Goal: Task Accomplishment & Management: Complete application form

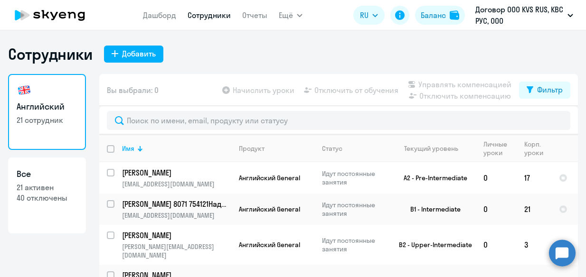
select select "30"
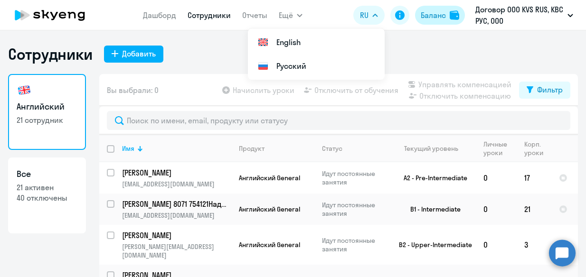
click at [435, 19] on div "Баланс" at bounding box center [432, 14] width 25 height 11
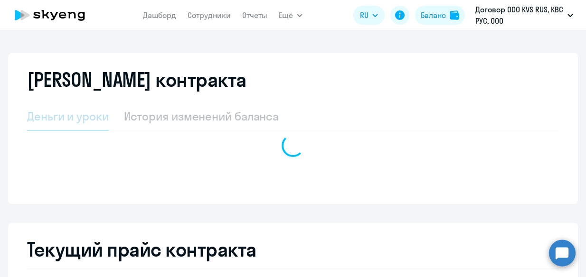
select select "english_adult_not_native_speaker"
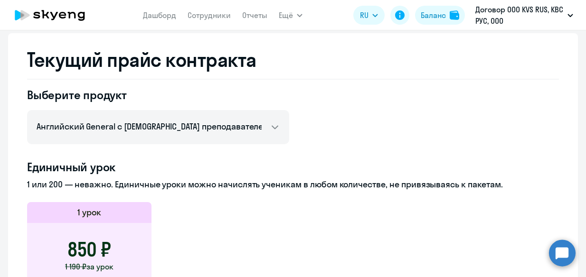
scroll to position [237, 0]
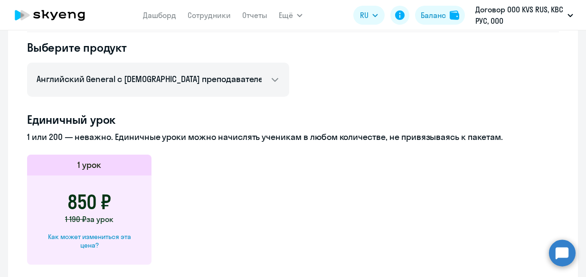
click at [58, 19] on icon at bounding box center [50, 15] width 84 height 24
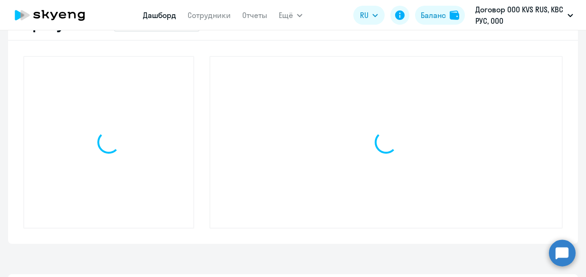
scroll to position [304, 0]
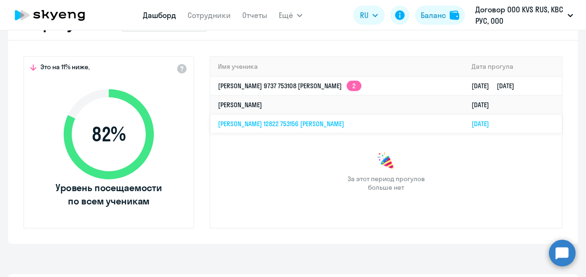
select select "30"
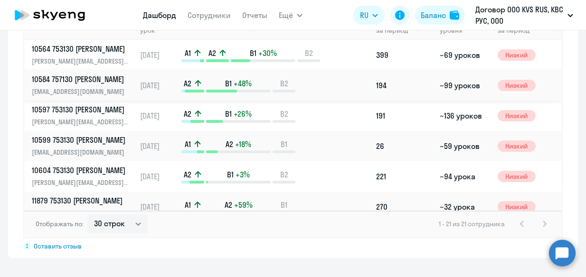
scroll to position [655, 0]
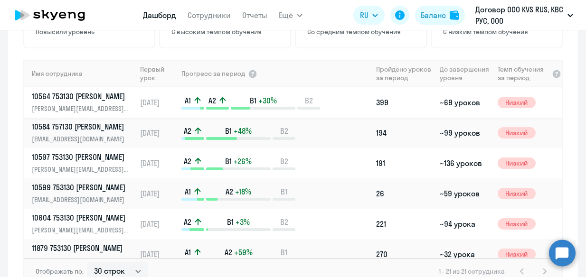
click at [334, 102] on div "A1 A2 B1 +30% B2" at bounding box center [276, 102] width 190 height 14
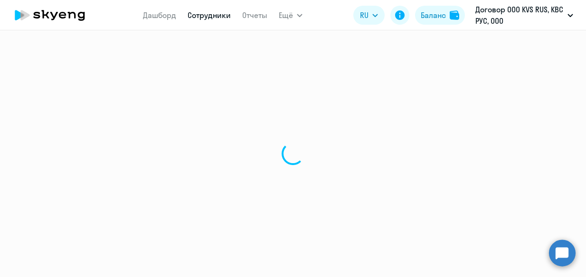
select select "english"
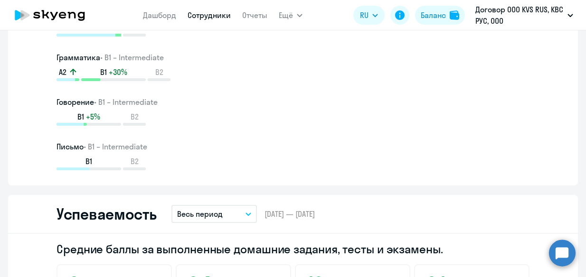
scroll to position [664, 0]
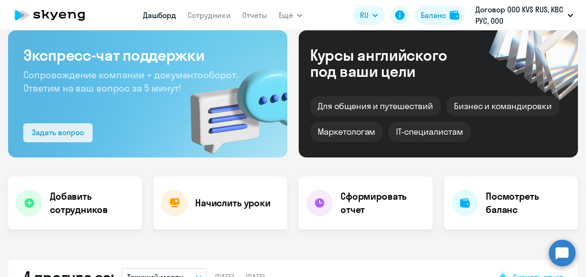
scroll to position [95, 0]
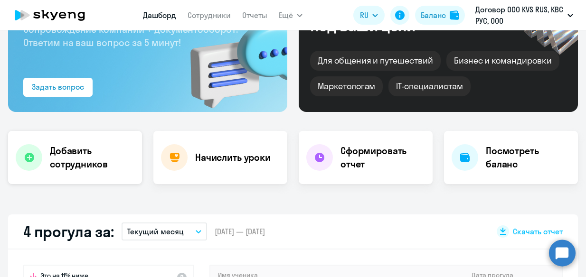
select select "30"
click at [73, 162] on h4 "Добавить сотрудников" at bounding box center [92, 157] width 84 height 27
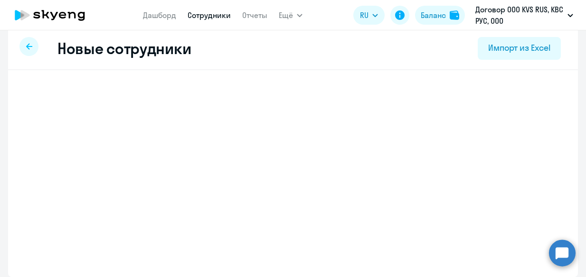
scroll to position [10, 0]
select select "english_adult_not_native_speaker"
select select "2"
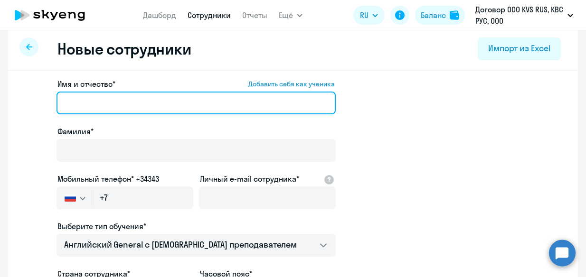
click at [129, 104] on input "Имя и отчество* Добавить себя как ученика" at bounding box center [195, 103] width 279 height 23
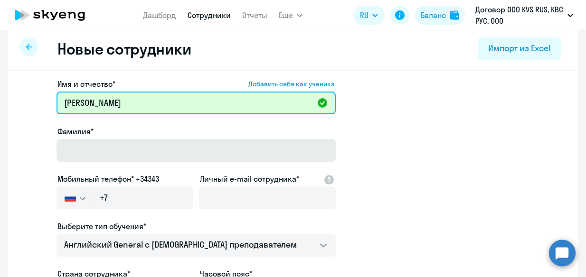
type input "[PERSON_NAME]"
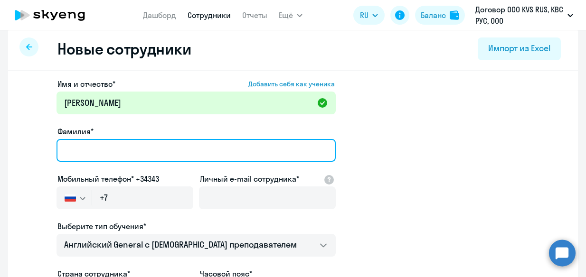
click at [67, 151] on input "Фамилия*" at bounding box center [195, 150] width 279 height 23
type input "[PERSON_NAME]"
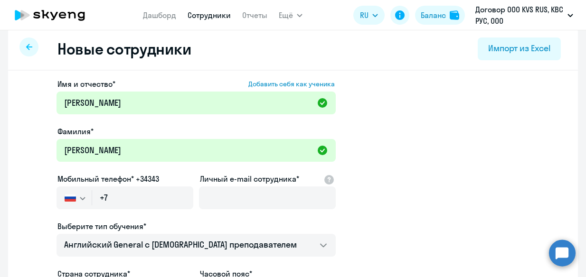
click at [548, 182] on app-new-student-form "Имя и отчество* Добавить себя как ученика [PERSON_NAME]* [PERSON_NAME] телефон*…" at bounding box center [292, 247] width 539 height 338
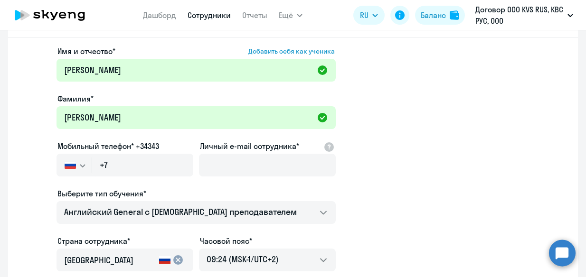
scroll to position [57, 0]
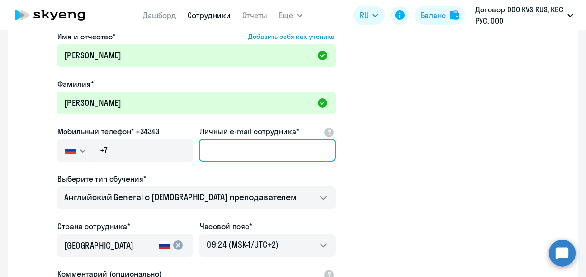
click at [216, 154] on input "Личный e-mail сотрудника*" at bounding box center [267, 150] width 137 height 23
paste input "[PERSON_NAME][EMAIL_ADDRESS][DOMAIN_NAME]"
type input "[PERSON_NAME][EMAIL_ADDRESS][DOMAIN_NAME]"
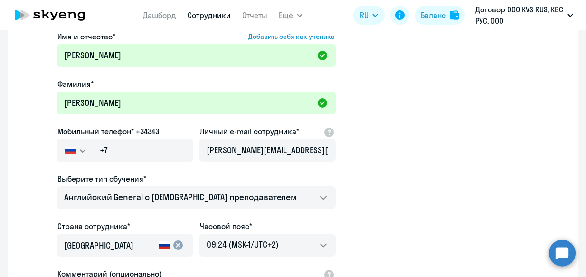
click at [389, 173] on app-new-student-form "Имя и отчество* Добавить себя как ученика [PERSON_NAME]* [PERSON_NAME] телефон*…" at bounding box center [292, 200] width 539 height 338
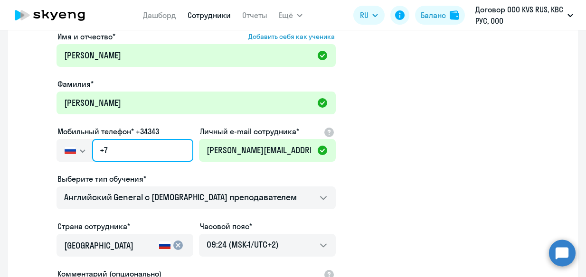
click at [156, 144] on input "+7" at bounding box center [142, 150] width 101 height 23
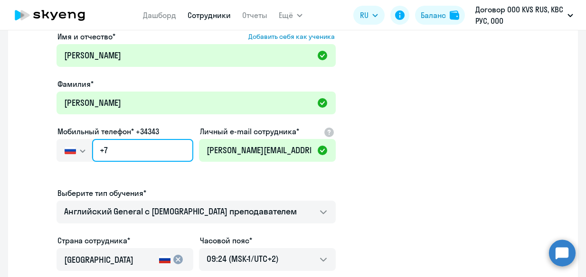
paste input "[PHONE_NUMBER]"
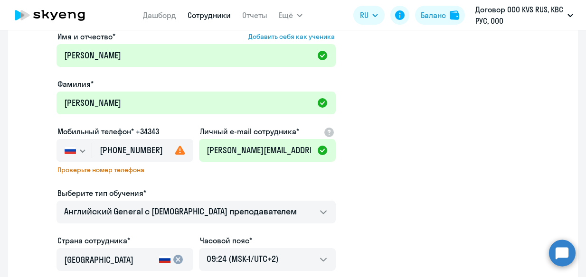
click at [364, 183] on app-new-student-form "Имя и отчество* Добавить себя как ученика [PERSON_NAME]* [PERSON_NAME] телефон*…" at bounding box center [292, 207] width 539 height 353
click at [137, 151] on input "[PHONE_NUMBER]" at bounding box center [142, 150] width 101 height 23
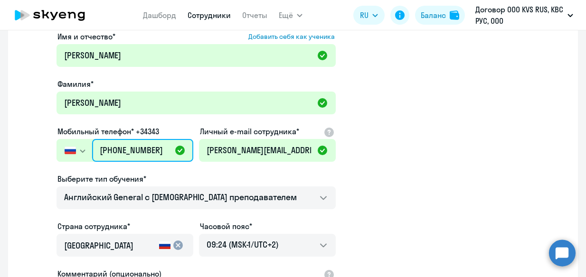
click at [147, 150] on input "[PHONE_NUMBER]" at bounding box center [142, 150] width 101 height 23
type input "[PHONE_NUMBER]"
click at [349, 173] on app-new-student-form "Имя и отчество* Добавить себя как ученика [PERSON_NAME]* [PERSON_NAME] телефон*…" at bounding box center [292, 200] width 539 height 338
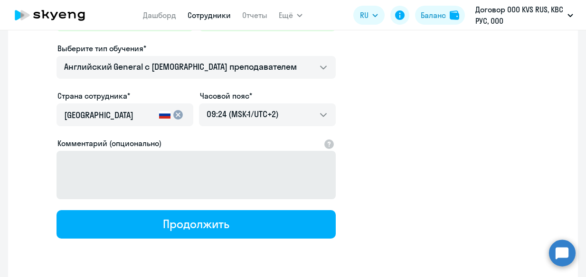
scroll to position [190, 0]
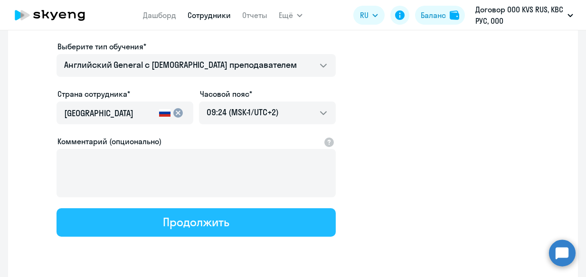
click at [218, 222] on div "Продолжить" at bounding box center [196, 222] width 66 height 15
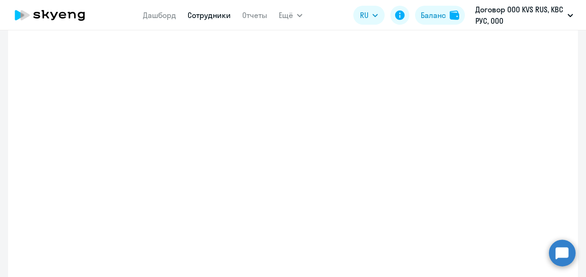
select select "english_adult_not_native_speaker"
select select "2"
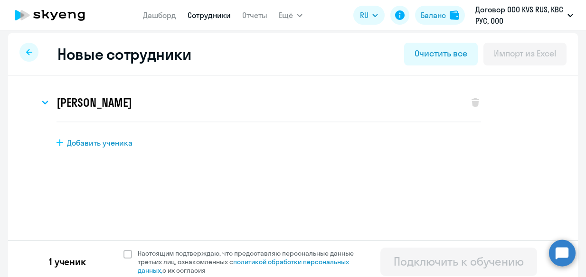
scroll to position [10, 0]
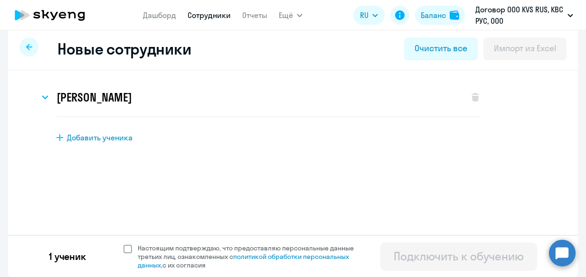
click at [123, 249] on span at bounding box center [127, 249] width 9 height 9
click at [123, 244] on input "Настоящим подтверждаю, что предоставляю персональные данные третьих лиц, ознако…" at bounding box center [123, 243] width 0 height 0
checkbox input "true"
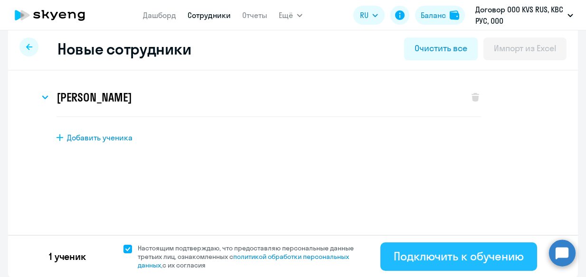
click at [443, 260] on div "Подключить к обучению" at bounding box center [458, 256] width 130 height 15
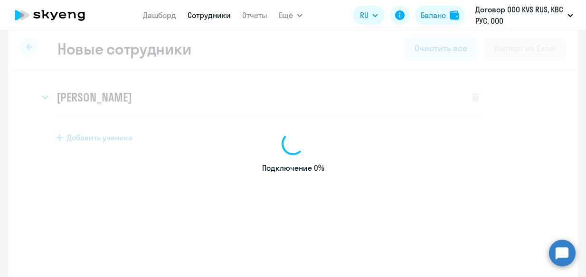
select select "english_adult_not_native_speaker"
select select "2"
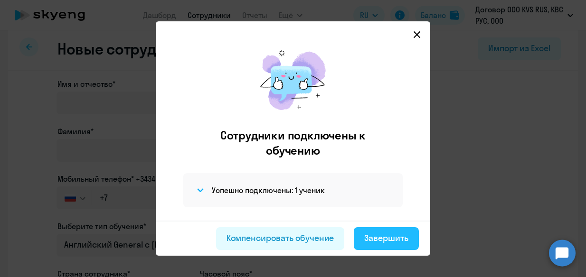
click at [394, 240] on div "Завершить" at bounding box center [386, 238] width 44 height 12
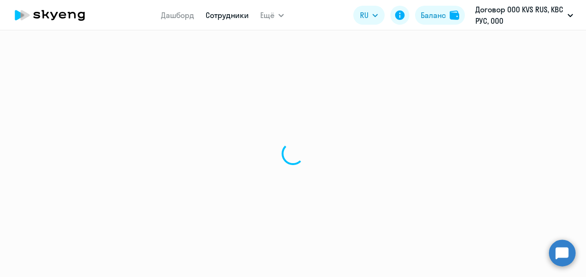
select select "30"
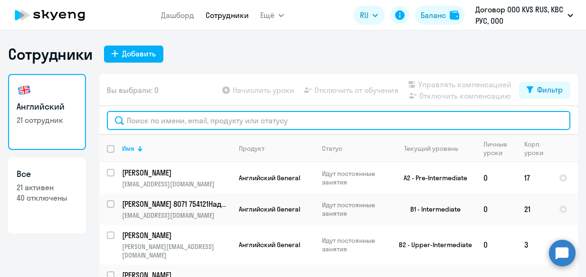
click at [192, 121] on input "text" at bounding box center [338, 120] width 463 height 19
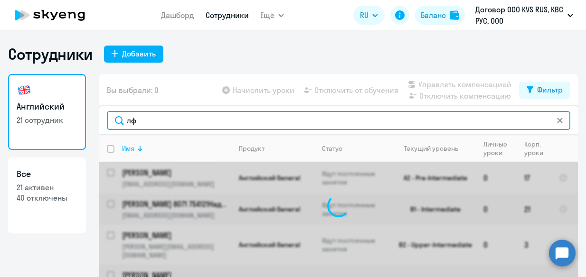
type input "л"
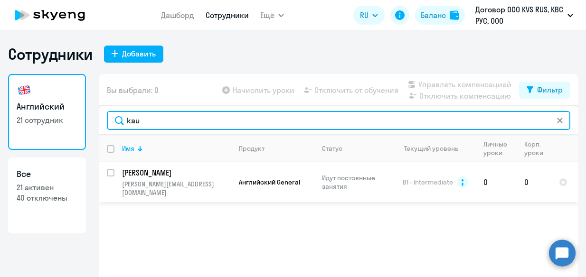
type input "kau"
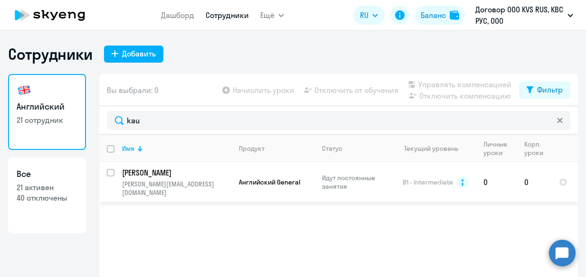
click at [207, 181] on p "[PERSON_NAME][EMAIL_ADDRESS][DOMAIN_NAME]" at bounding box center [176, 188] width 109 height 17
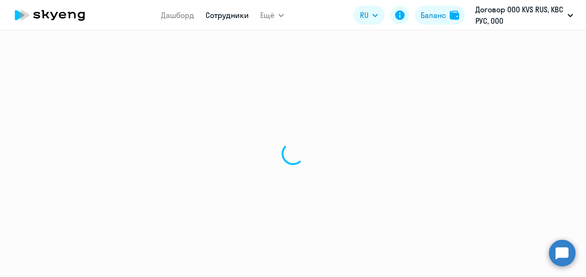
select select "english"
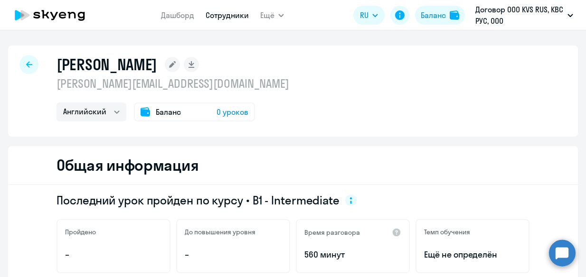
click at [234, 114] on span "0 уроков" at bounding box center [232, 111] width 32 height 11
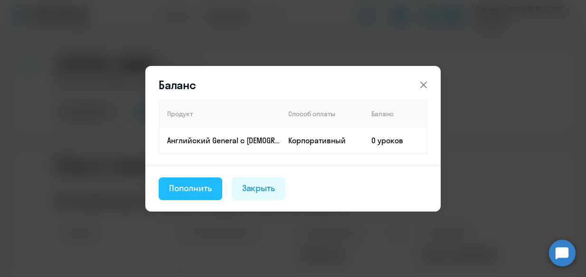
click at [205, 188] on div "Пополнить" at bounding box center [190, 188] width 43 height 12
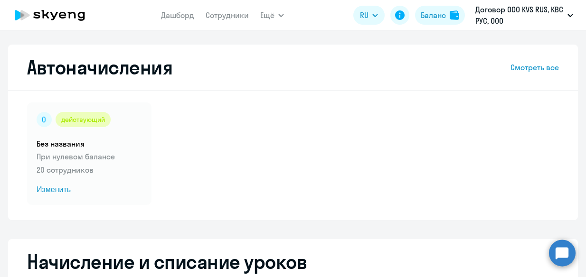
select select "10"
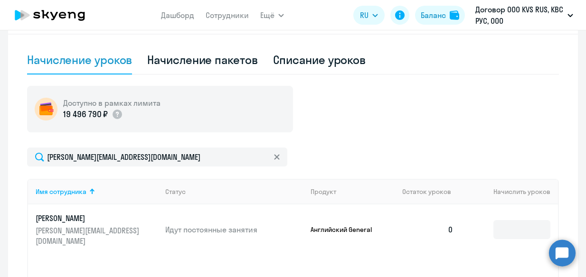
scroll to position [285, 0]
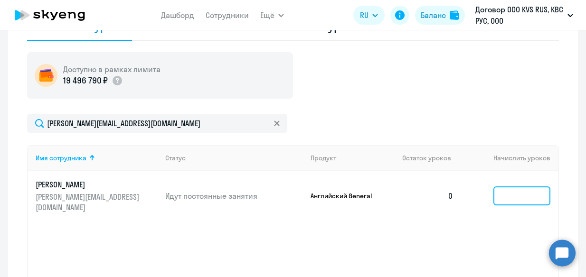
click at [508, 187] on input at bounding box center [521, 196] width 57 height 19
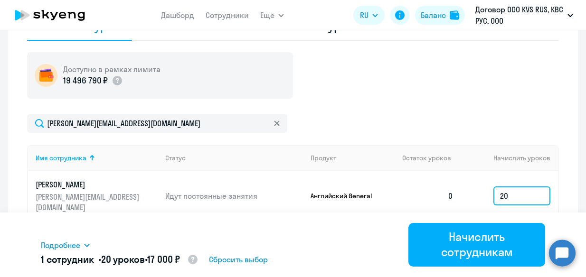
type input "2"
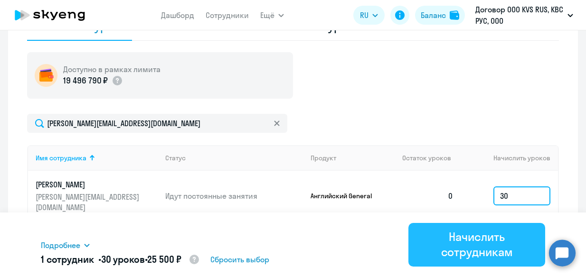
type input "30"
click at [476, 245] on div "Начислить сотрудникам" at bounding box center [476, 244] width 110 height 30
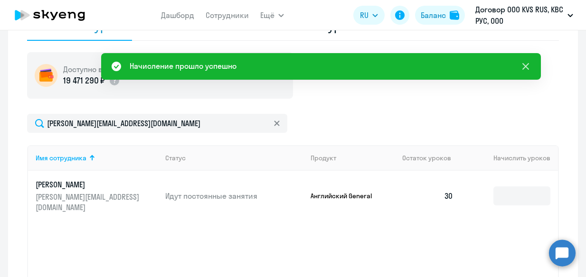
click at [528, 64] on icon at bounding box center [525, 66] width 11 height 11
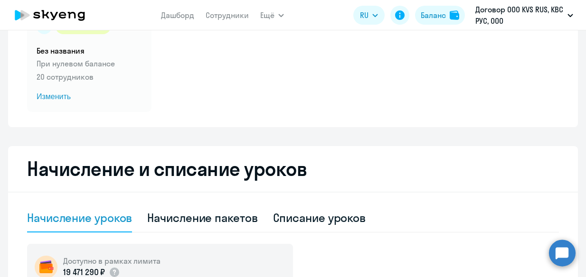
scroll to position [90, 0]
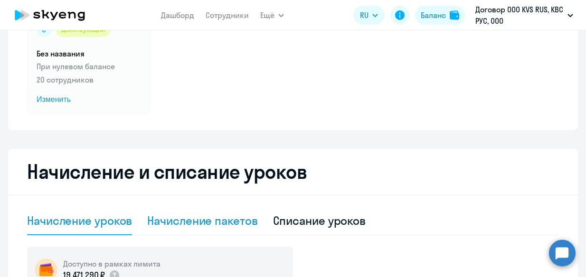
click at [203, 224] on div "Начисление пакетов" at bounding box center [202, 220] width 110 height 15
select select "10"
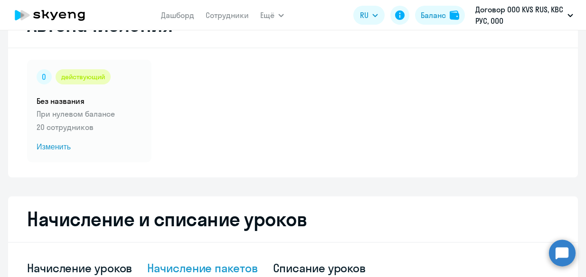
scroll to position [0, 0]
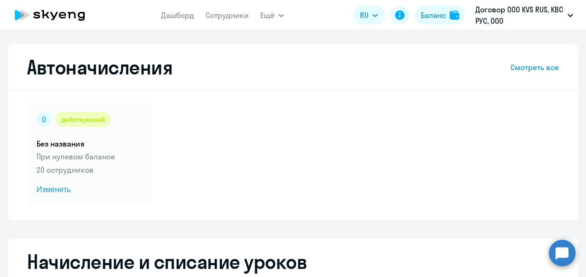
click at [59, 21] on icon at bounding box center [50, 15] width 84 height 24
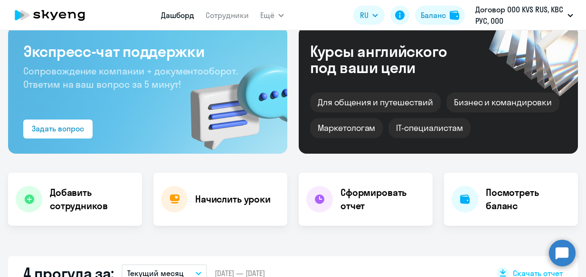
scroll to position [47, 0]
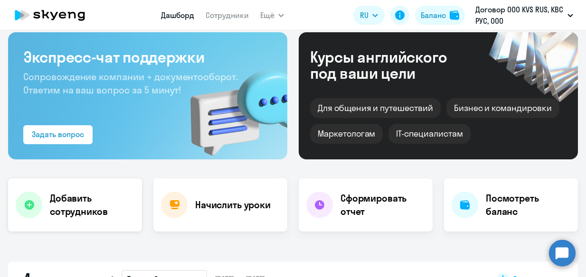
select select "30"
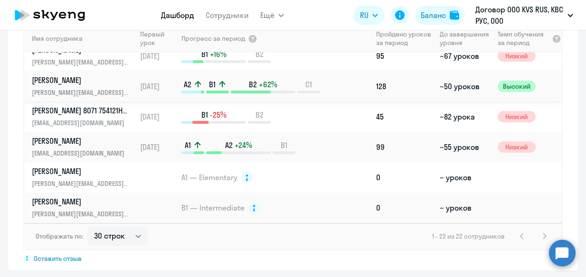
scroll to position [702, 0]
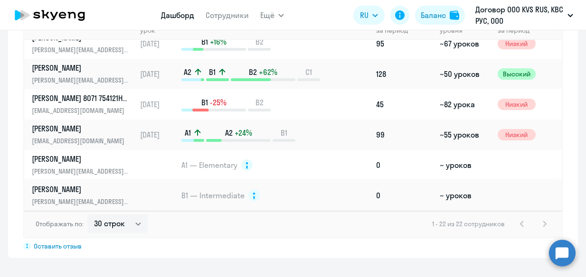
click at [89, 192] on p "[PERSON_NAME]" at bounding box center [81, 189] width 98 height 10
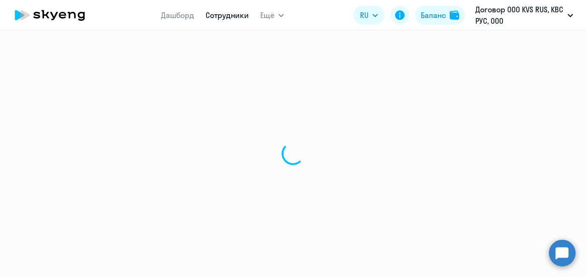
select select "english"
